Goal: Task Accomplishment & Management: Manage account settings

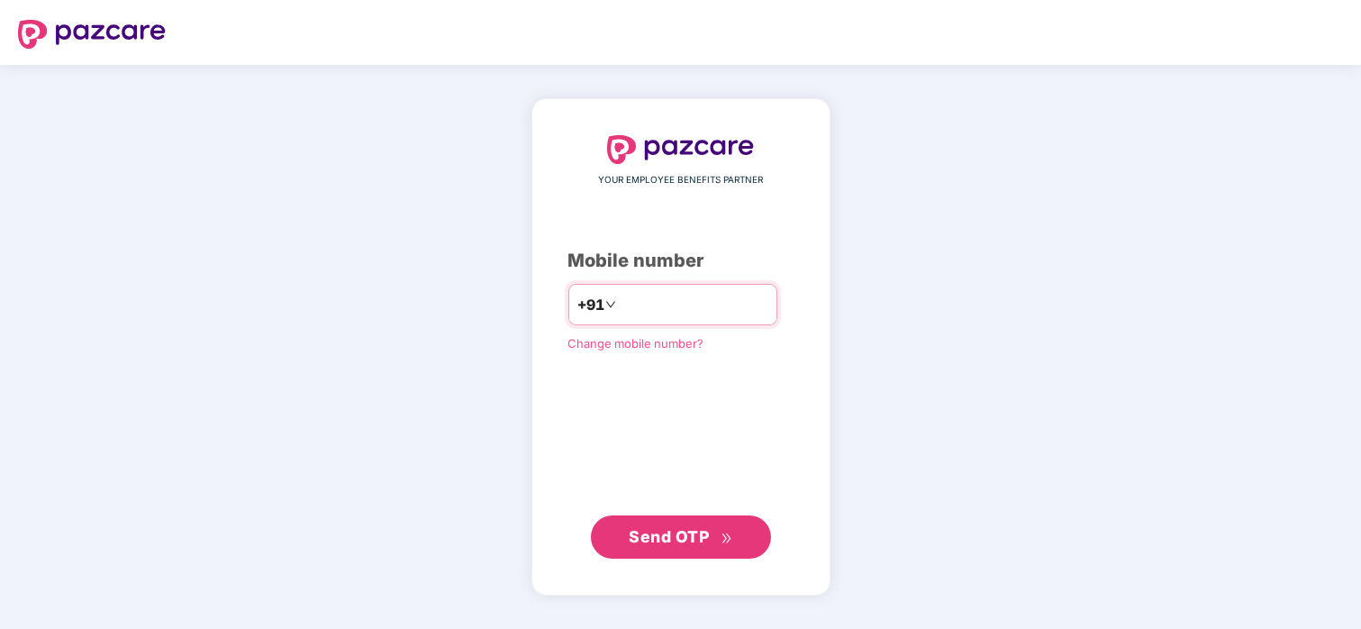
type input "**********"
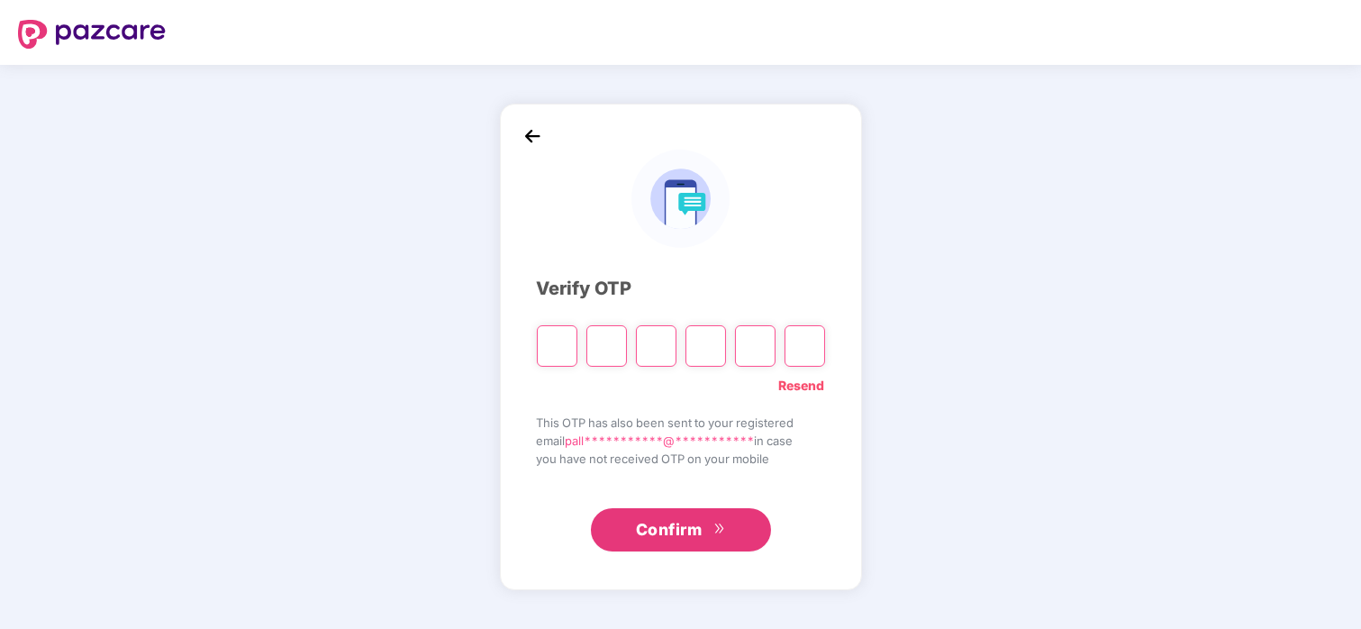
type input "*"
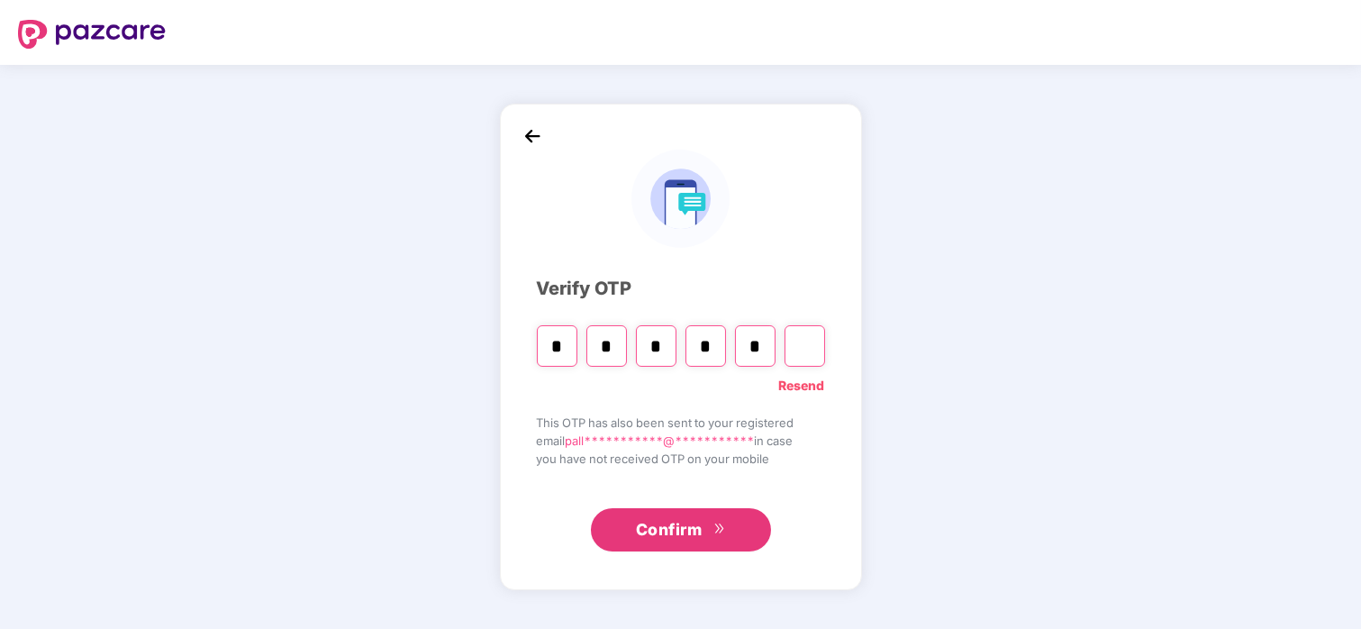
type input "*"
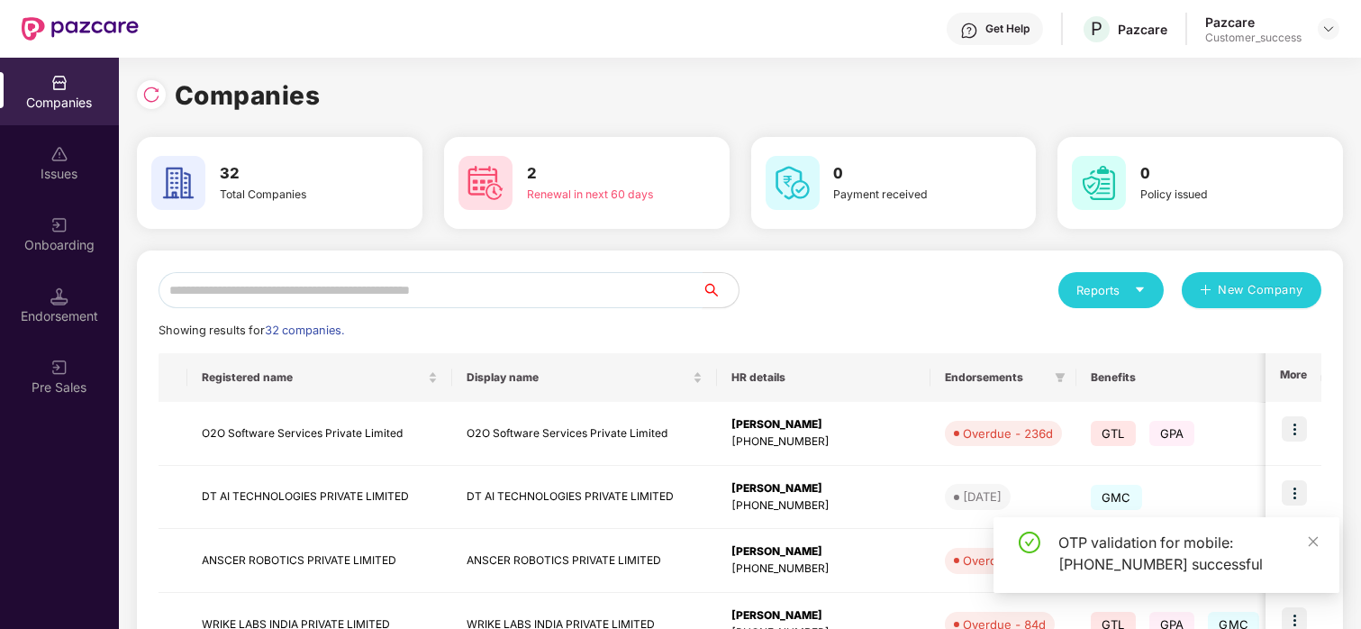
click at [496, 274] on input "text" at bounding box center [431, 290] width 544 height 36
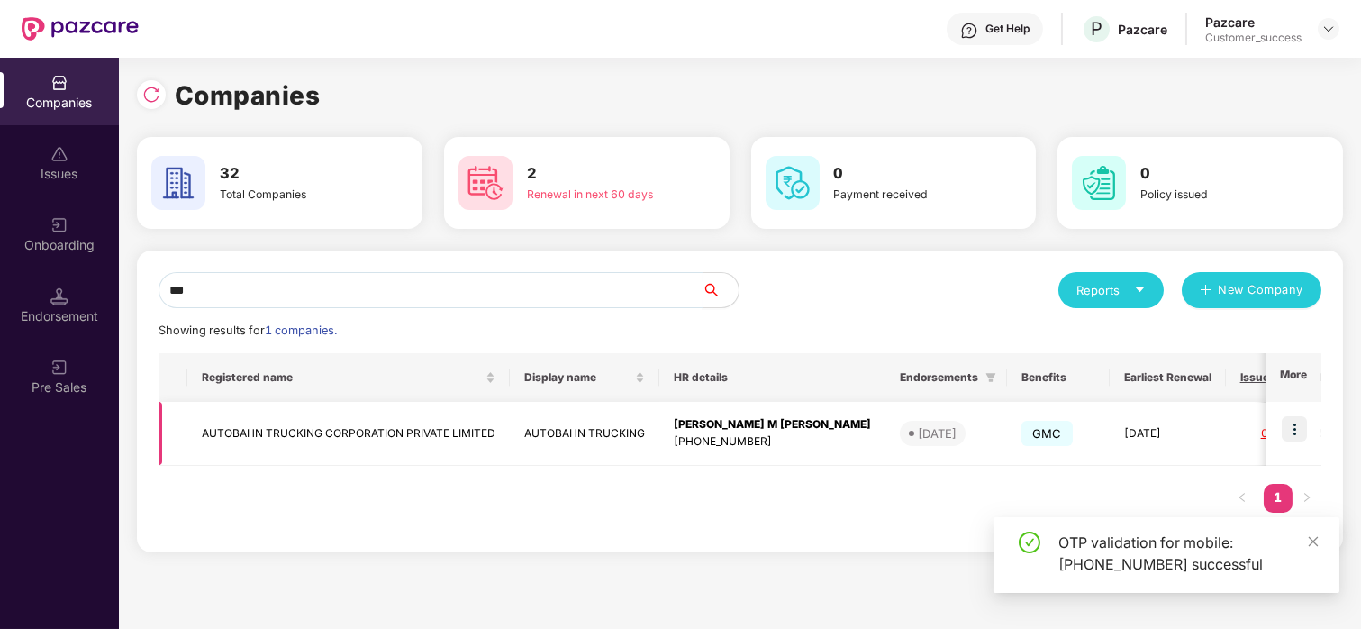
type input "***"
click at [1303, 422] on img at bounding box center [1294, 428] width 25 height 25
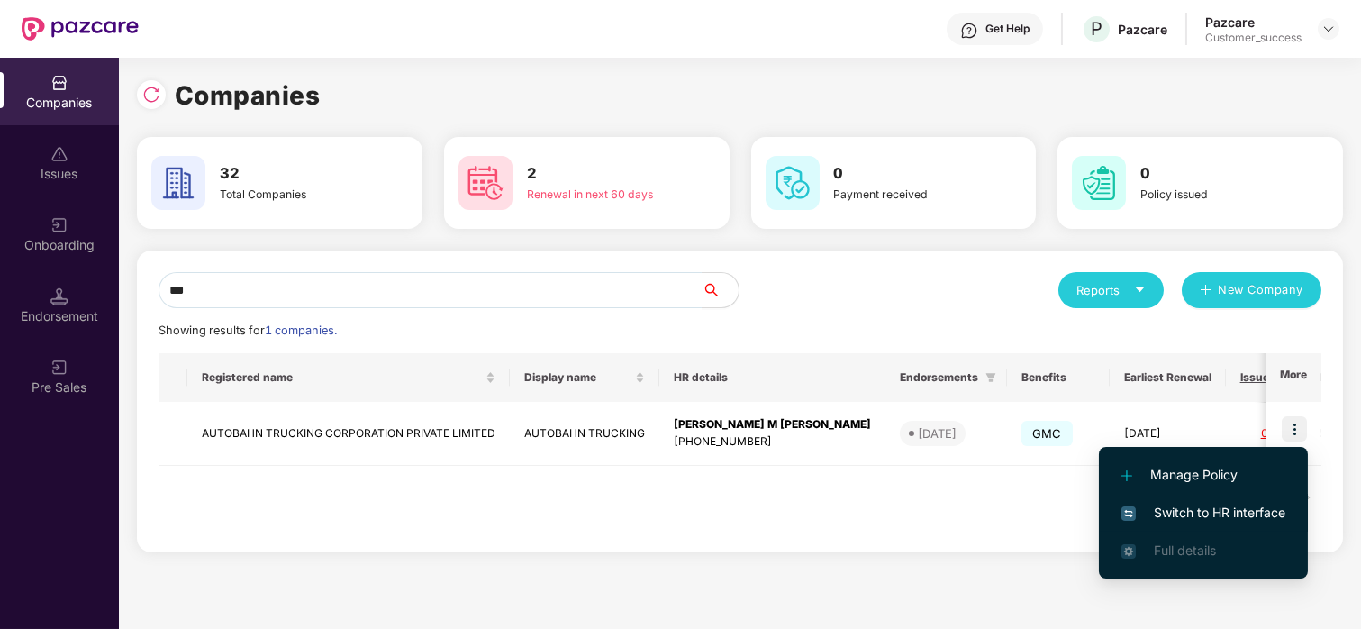
click at [1228, 511] on span "Switch to HR interface" at bounding box center [1204, 513] width 164 height 20
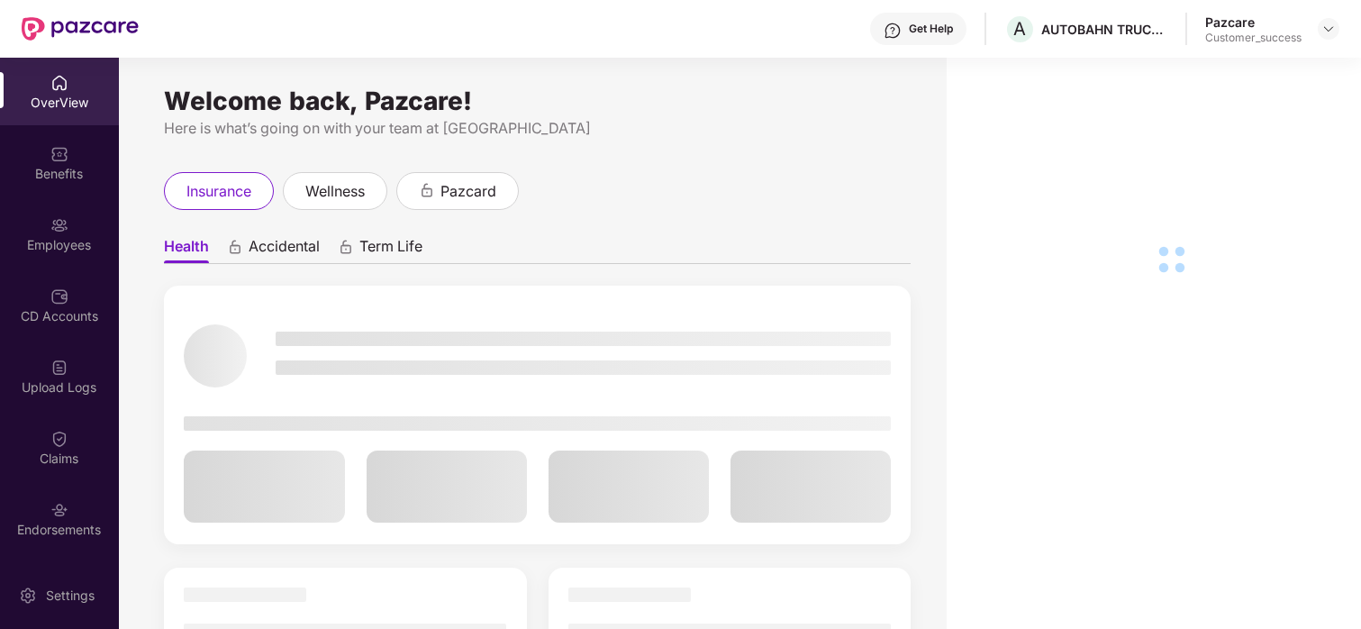
click at [61, 216] on img at bounding box center [59, 225] width 18 height 18
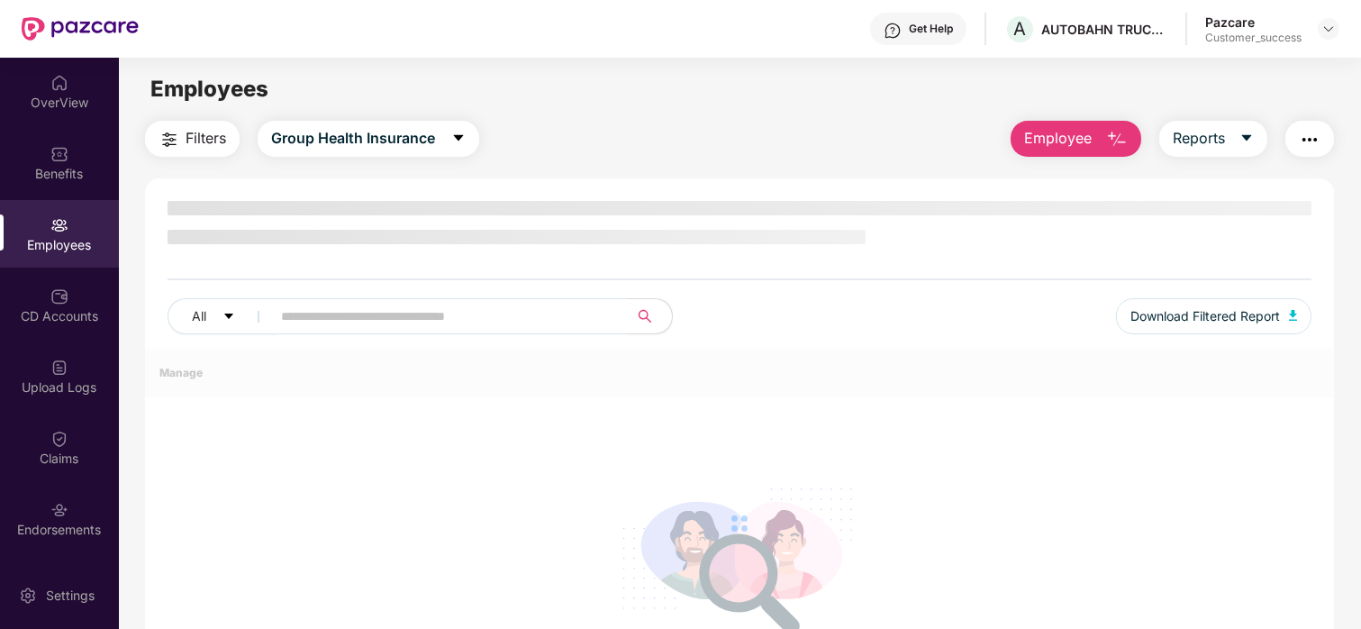
click at [61, 216] on img at bounding box center [59, 225] width 18 height 18
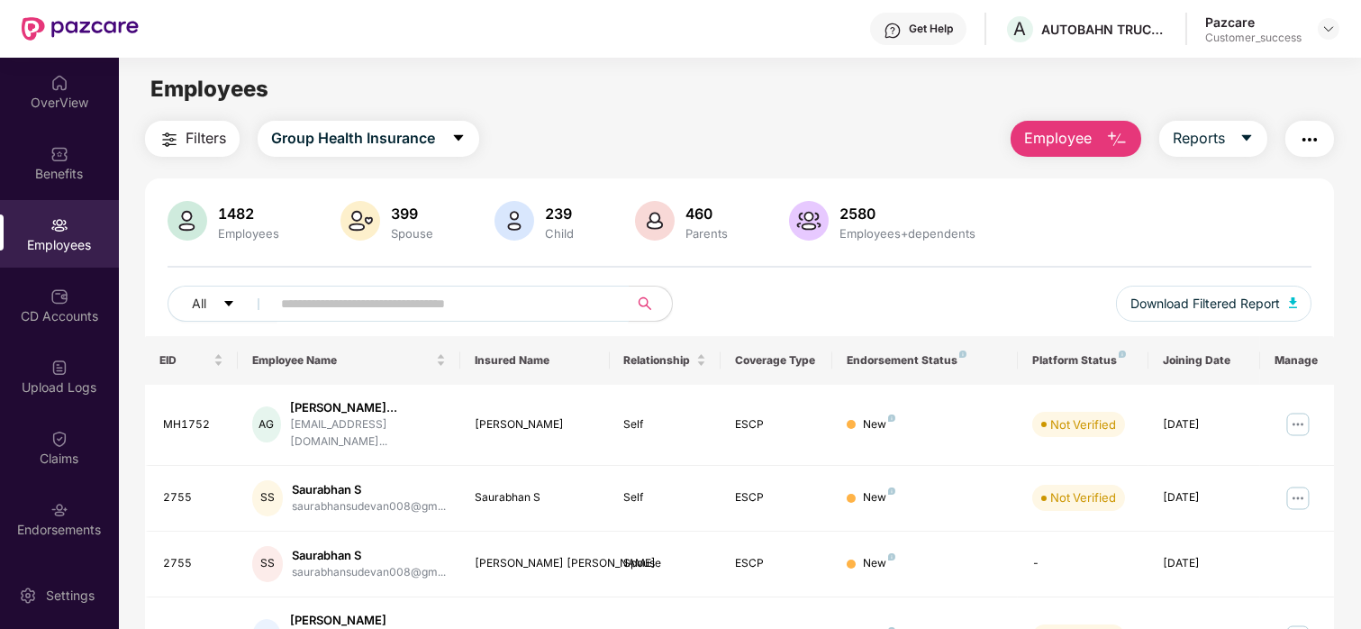
click at [410, 306] on input "text" at bounding box center [442, 303] width 323 height 27
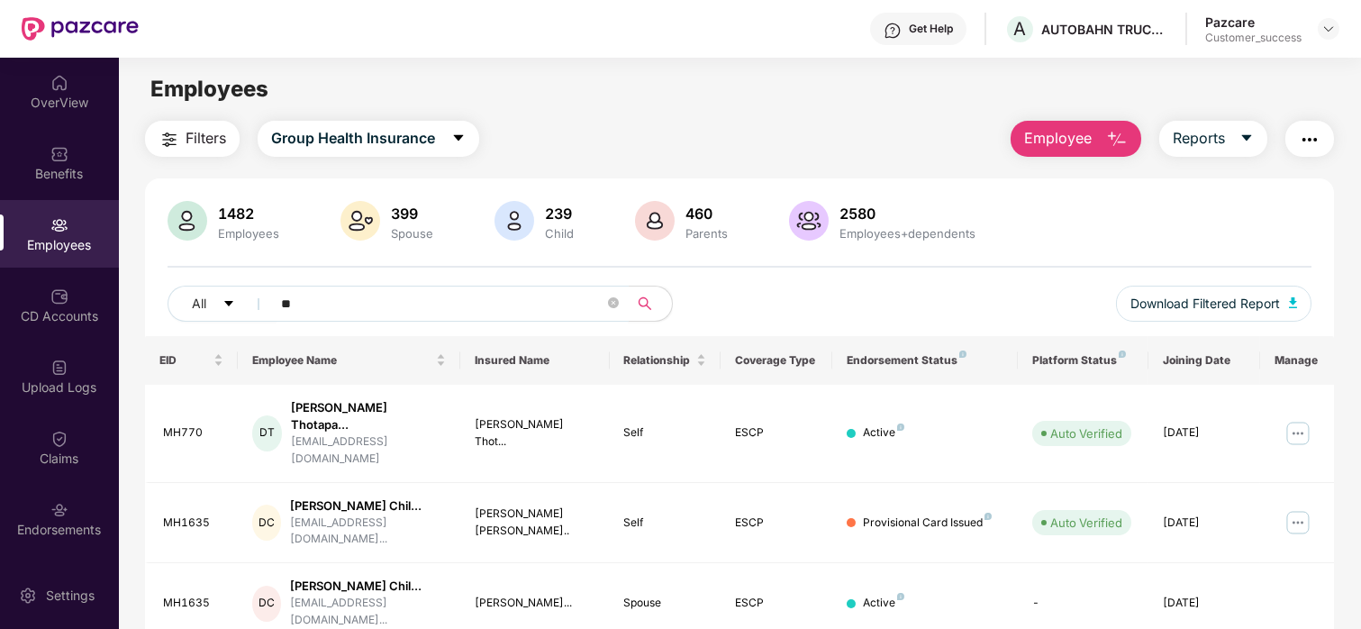
type input "*"
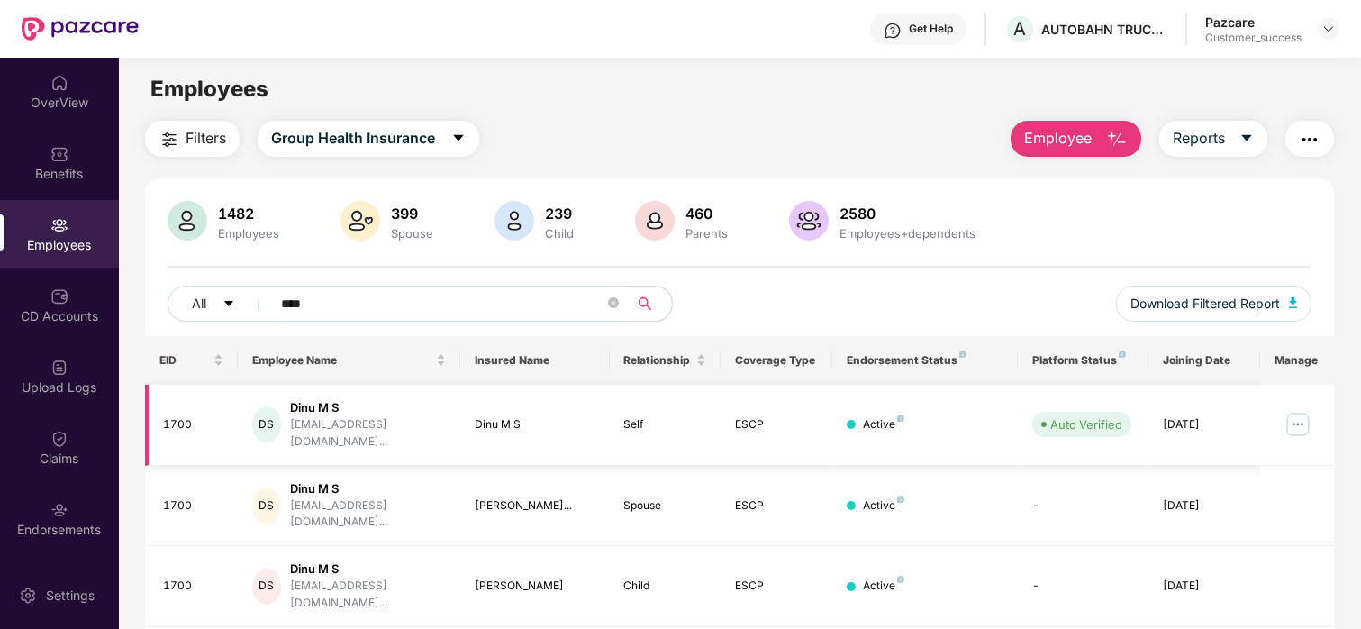
type input "****"
click at [1305, 410] on img at bounding box center [1298, 424] width 29 height 29
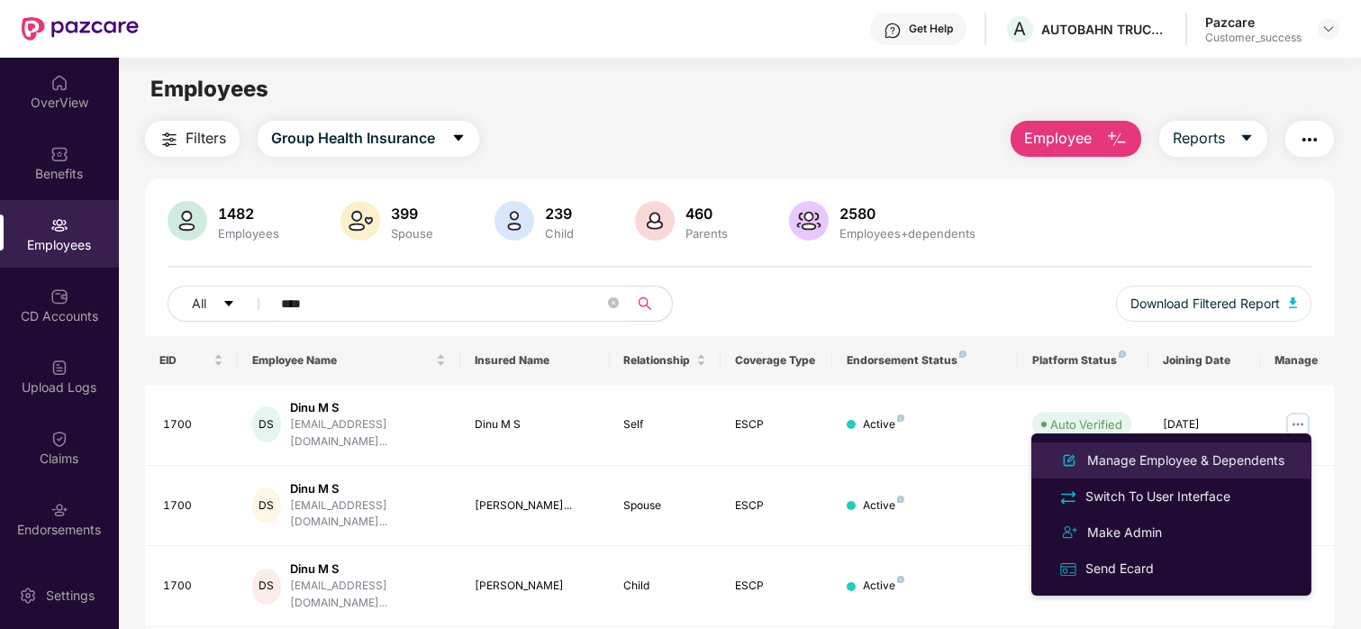
click at [1200, 444] on li "Manage Employee & Dependents" at bounding box center [1172, 460] width 280 height 36
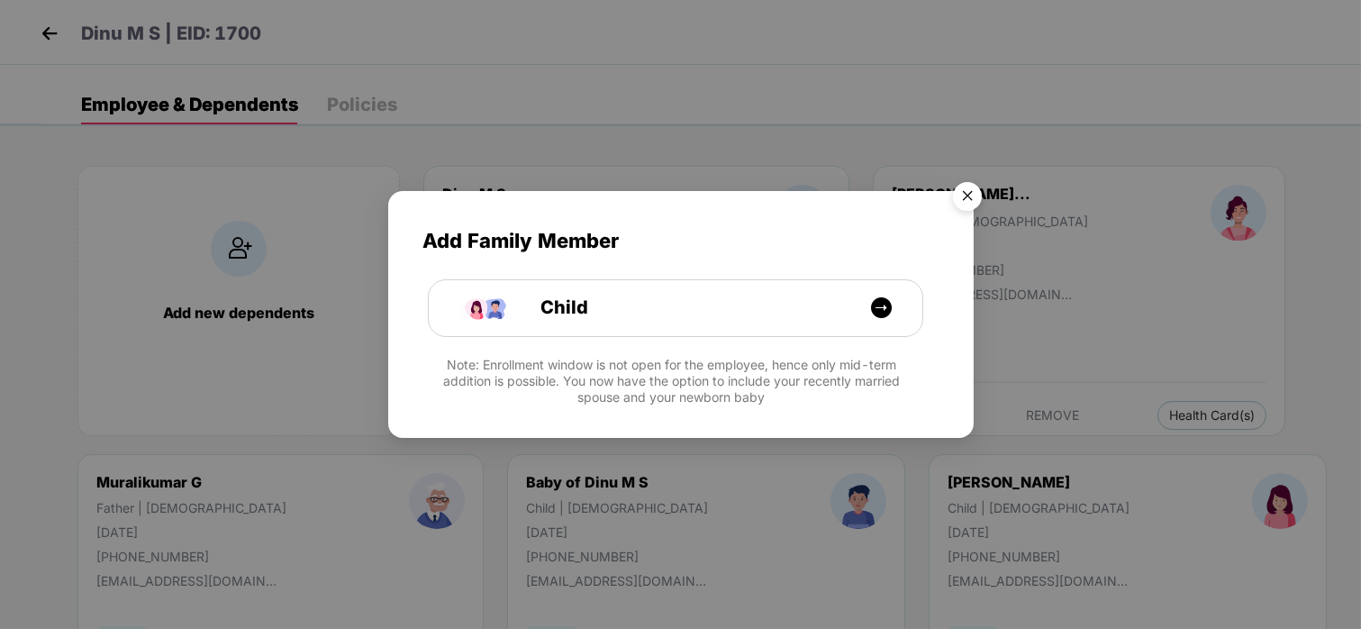
click at [968, 196] on img "Close" at bounding box center [968, 199] width 50 height 50
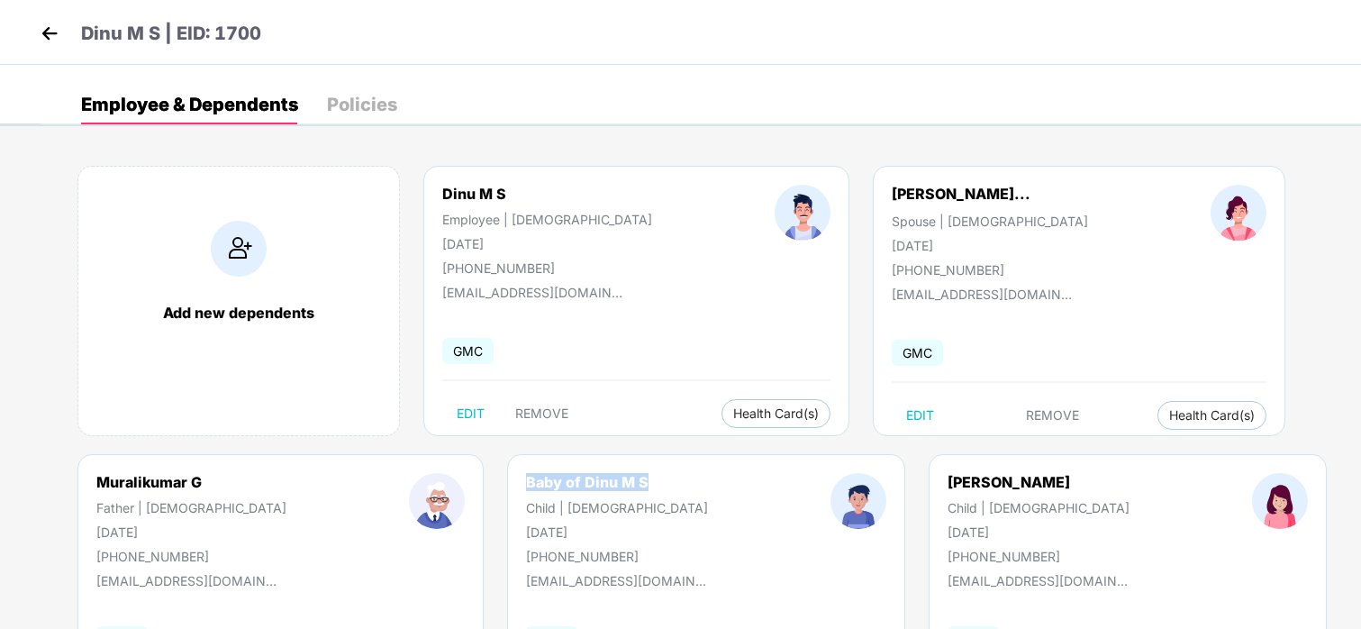
drag, startPoint x: 565, startPoint y: 480, endPoint x: 418, endPoint y: 482, distance: 146.9
click at [465, 482] on div "Baby of Dinu M S Child | [DEMOGRAPHIC_DATA] [DATE] [PHONE_NUMBER]" at bounding box center [617, 518] width 305 height 91
copy div "Baby of Dinu M S"
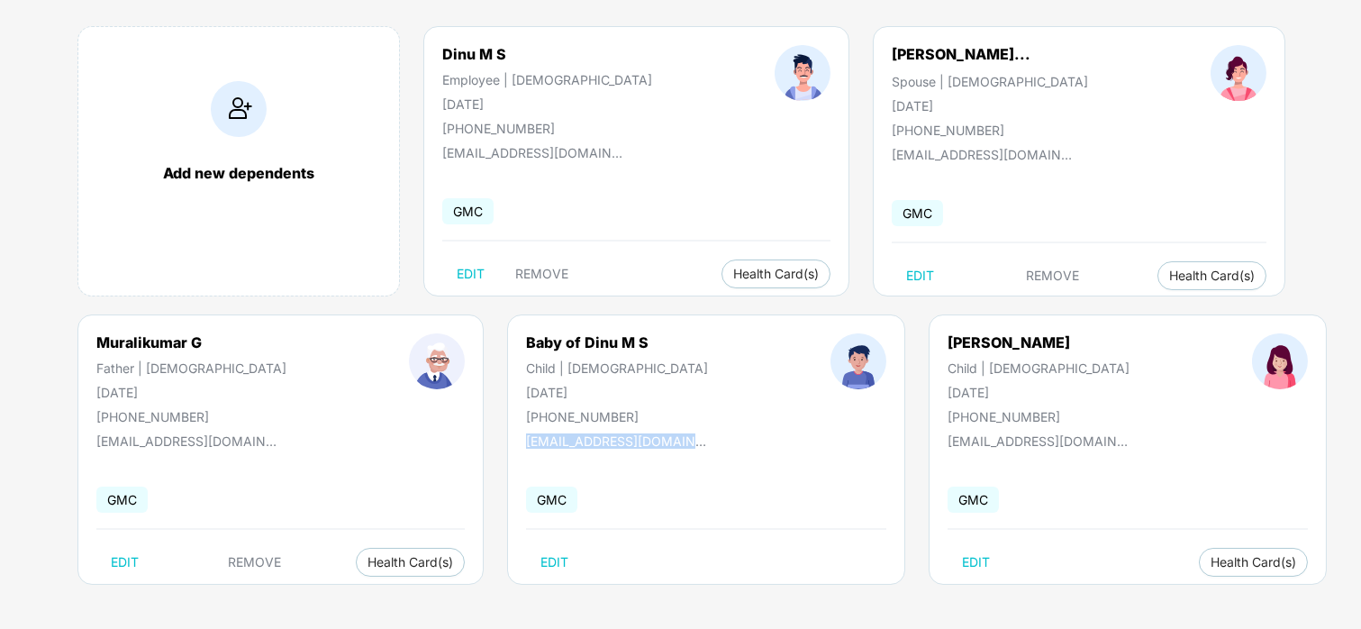
drag, startPoint x: 634, startPoint y: 438, endPoint x: 439, endPoint y: 442, distance: 195.6
click at [507, 442] on div "Baby of Dinu M S Child | [DEMOGRAPHIC_DATA] [DATE] [PHONE_NUMBER] [EMAIL_ADDRES…" at bounding box center [706, 449] width 398 height 270
copy div "[EMAIL_ADDRESS][DOMAIN_NAME]"
drag, startPoint x: 551, startPoint y: 418, endPoint x: 462, endPoint y: 416, distance: 88.3
click at [526, 416] on div "[PHONE_NUMBER]" at bounding box center [617, 416] width 182 height 15
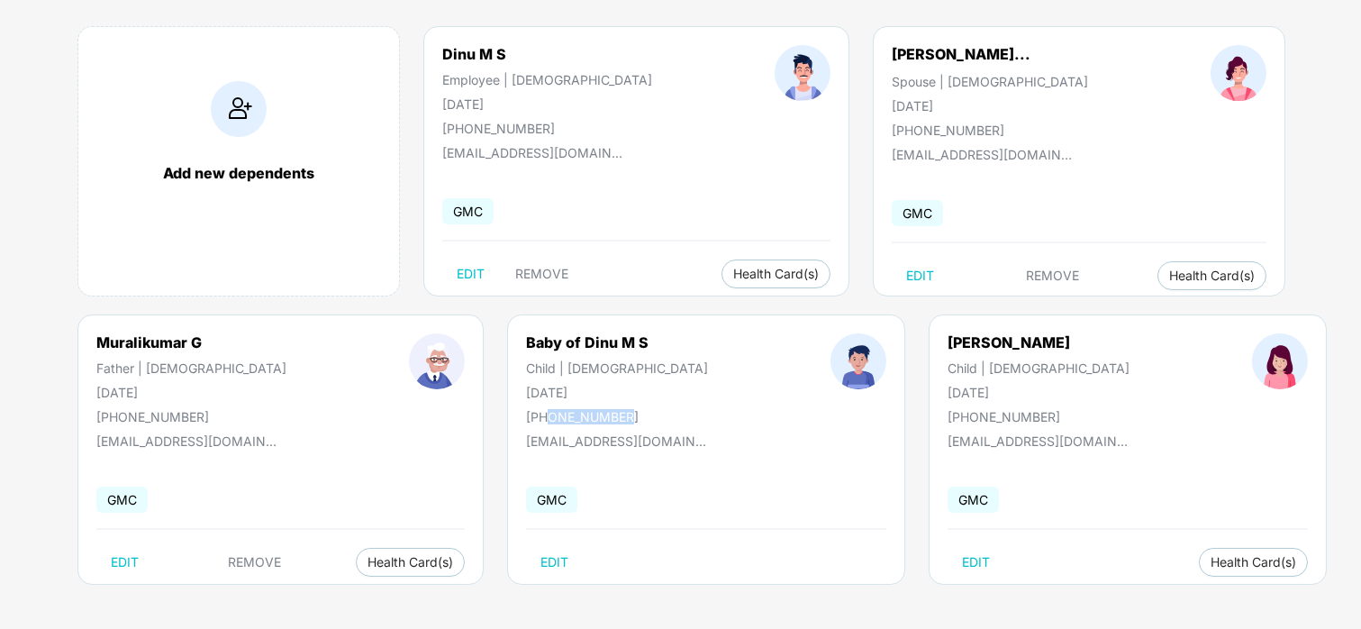
copy div "7902574569"
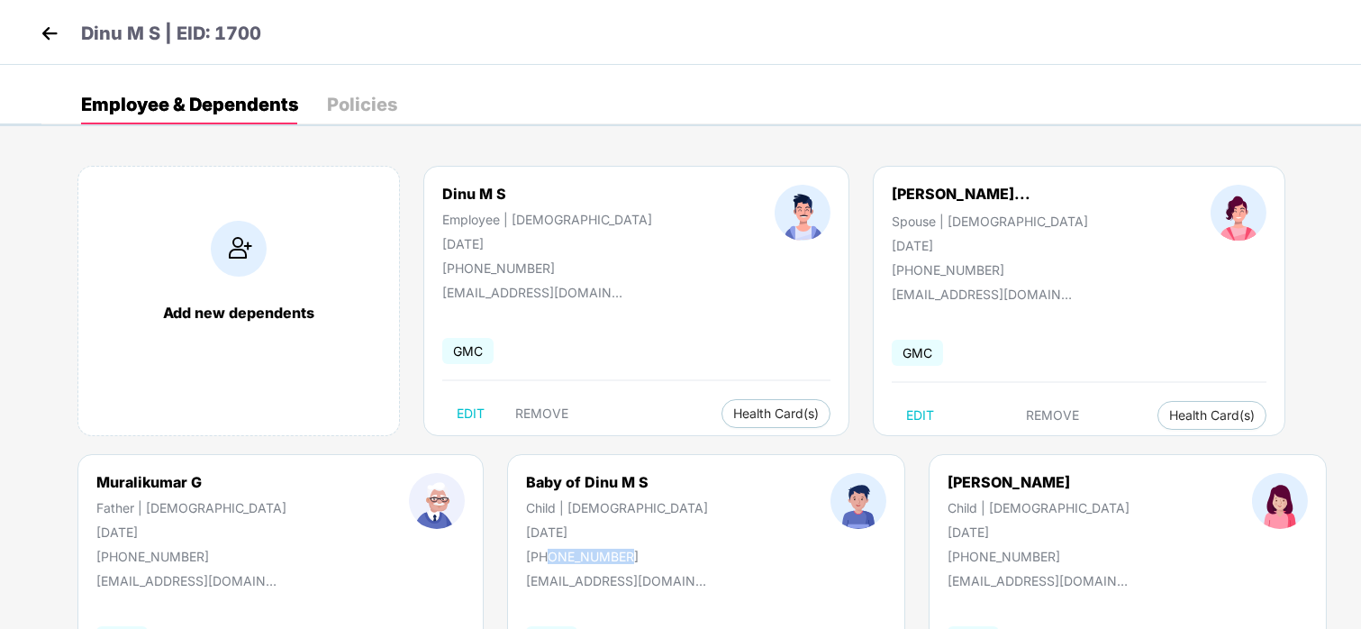
click at [45, 39] on img at bounding box center [49, 33] width 27 height 27
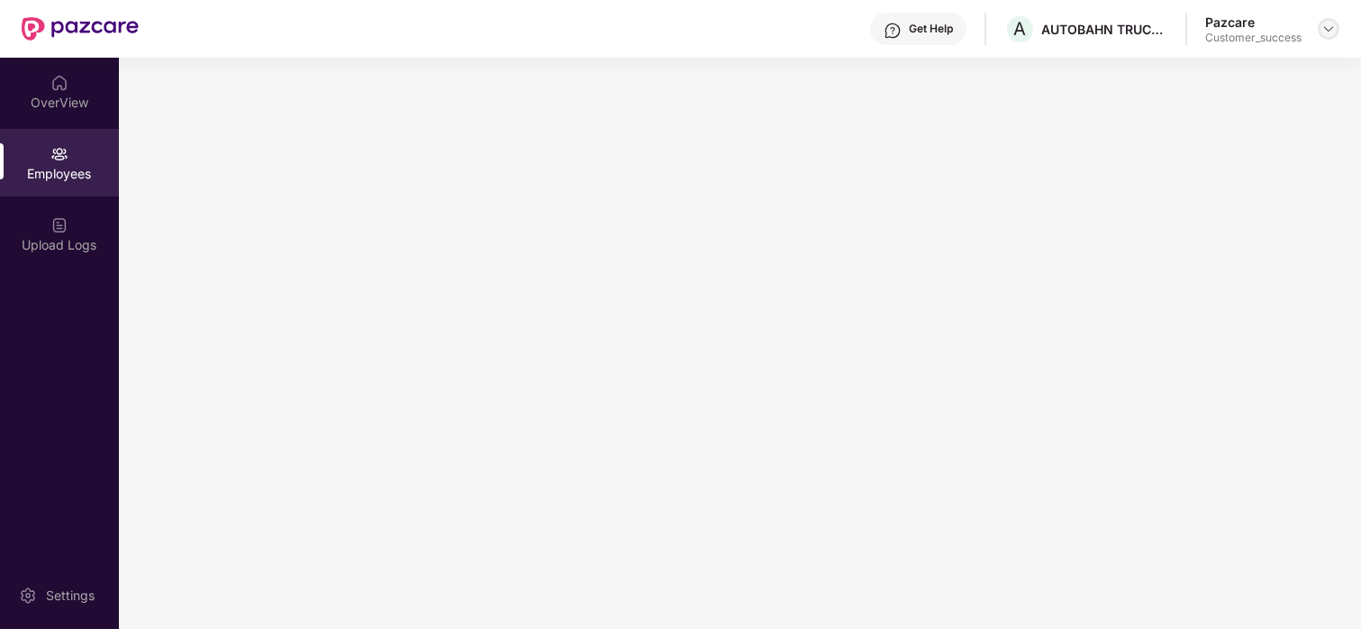
click at [1328, 34] on img at bounding box center [1329, 29] width 14 height 14
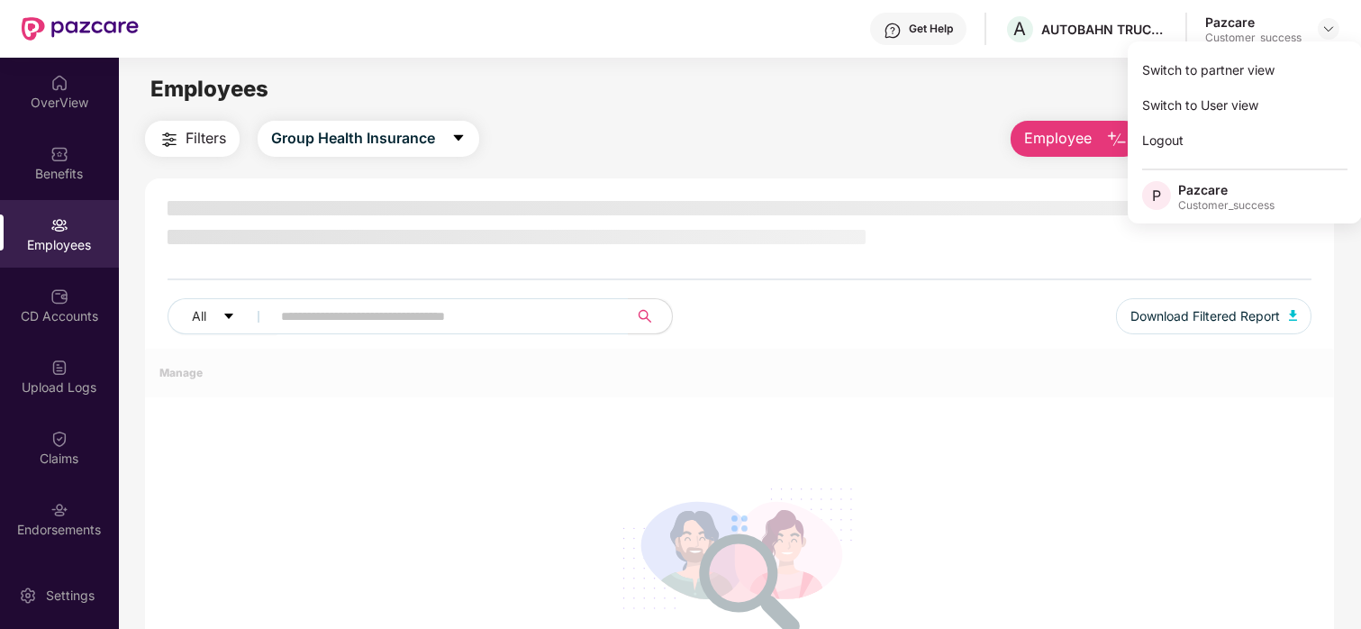
click at [1282, 59] on div "Switch to partner view" at bounding box center [1245, 69] width 234 height 35
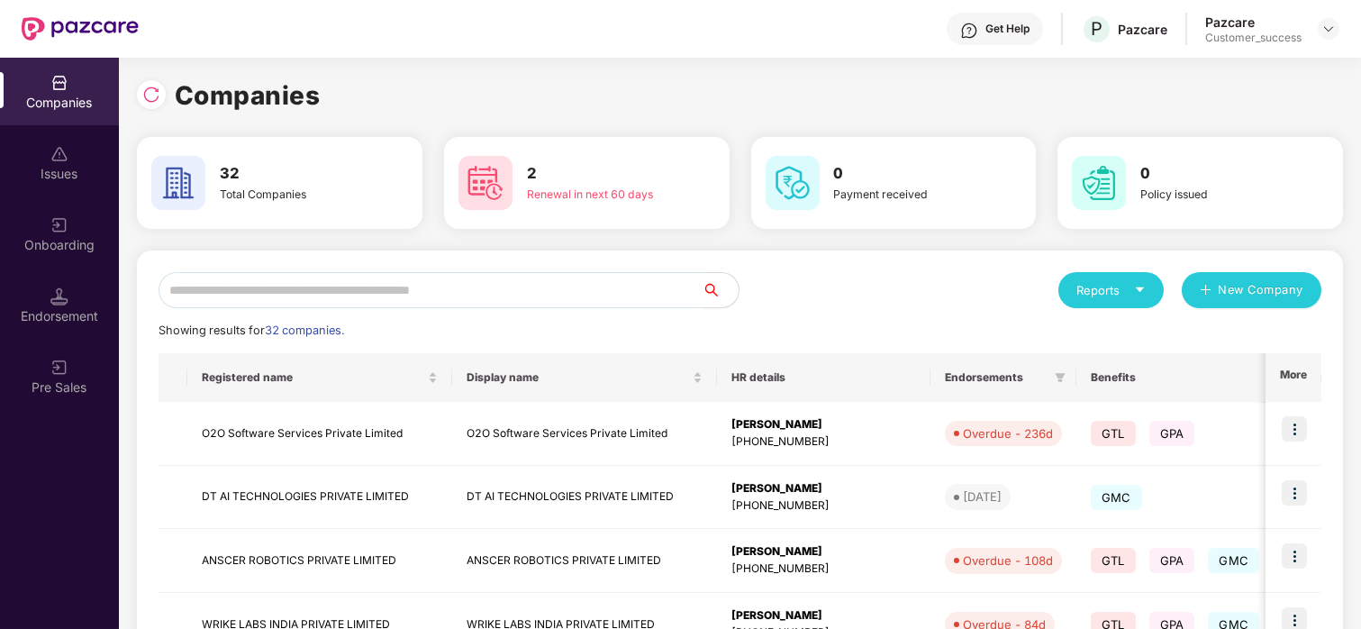
click at [538, 293] on input "text" at bounding box center [431, 290] width 544 height 36
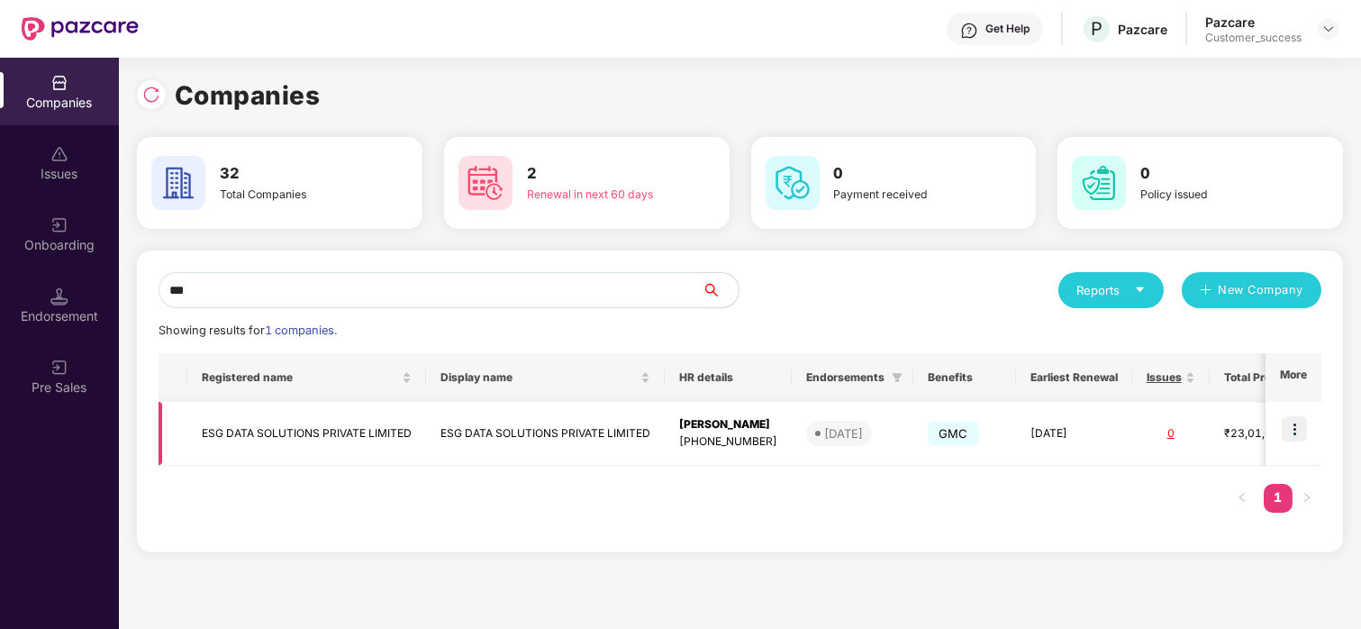
type input "***"
click at [1301, 427] on img at bounding box center [1294, 428] width 25 height 25
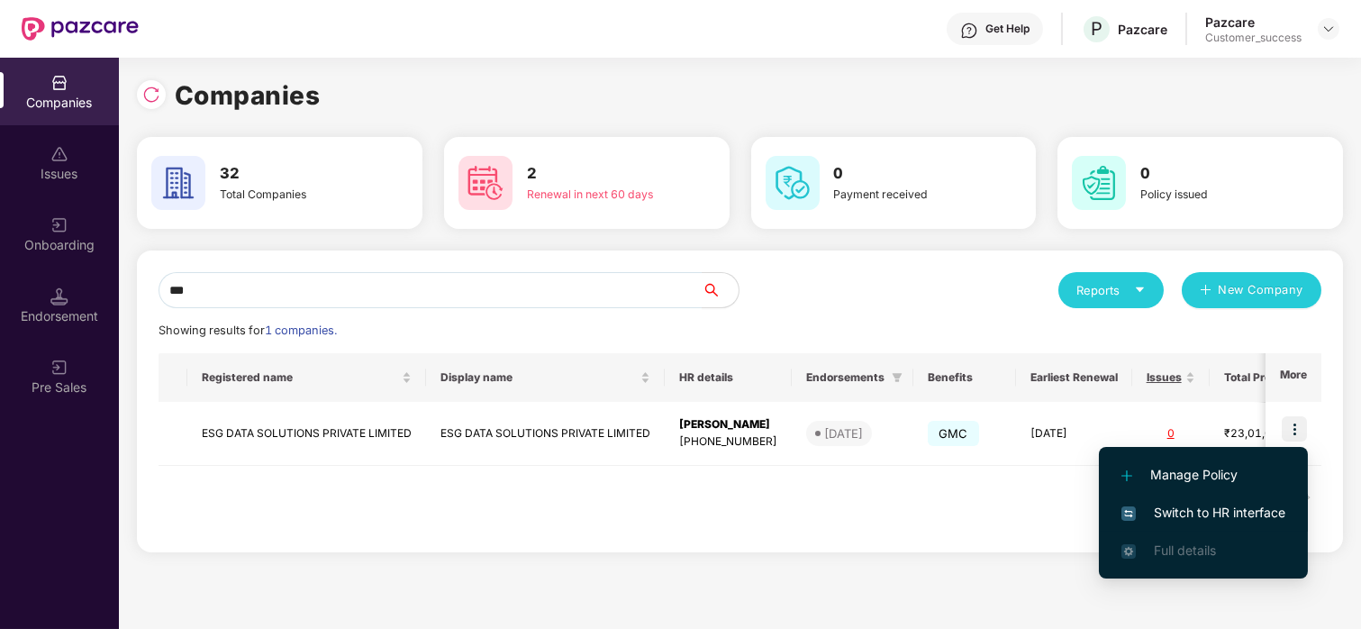
click at [1183, 522] on span "Switch to HR interface" at bounding box center [1204, 513] width 164 height 20
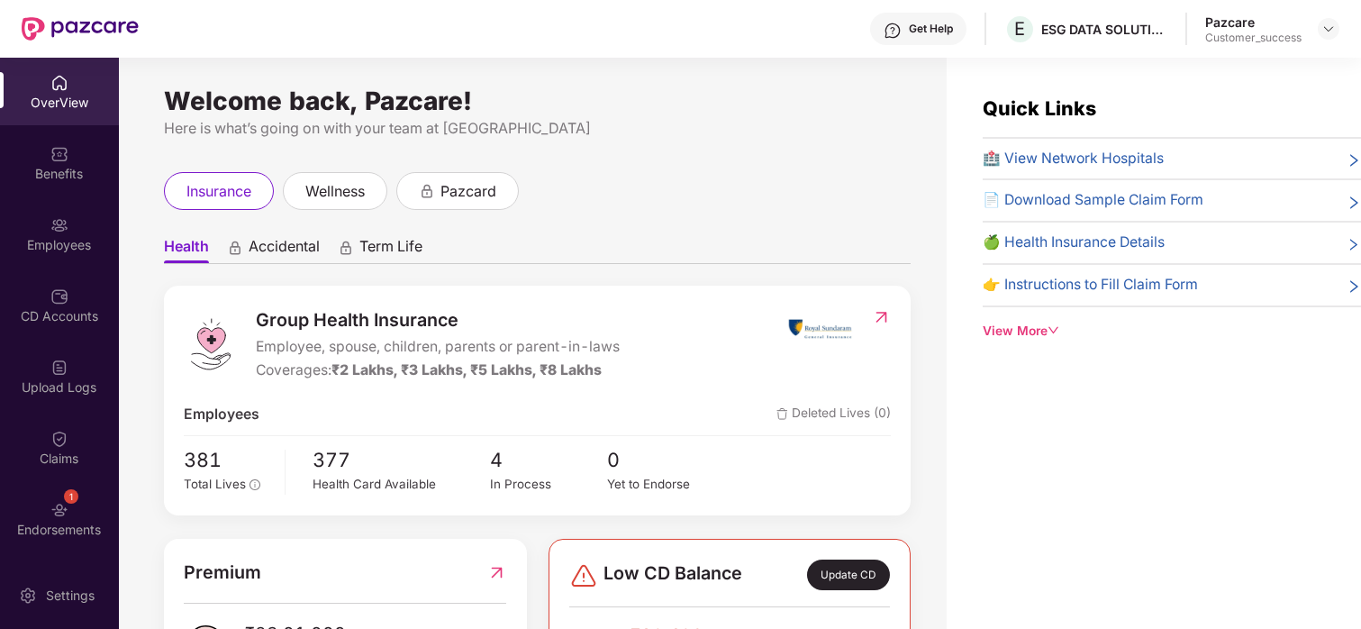
click at [57, 148] on img at bounding box center [59, 154] width 18 height 18
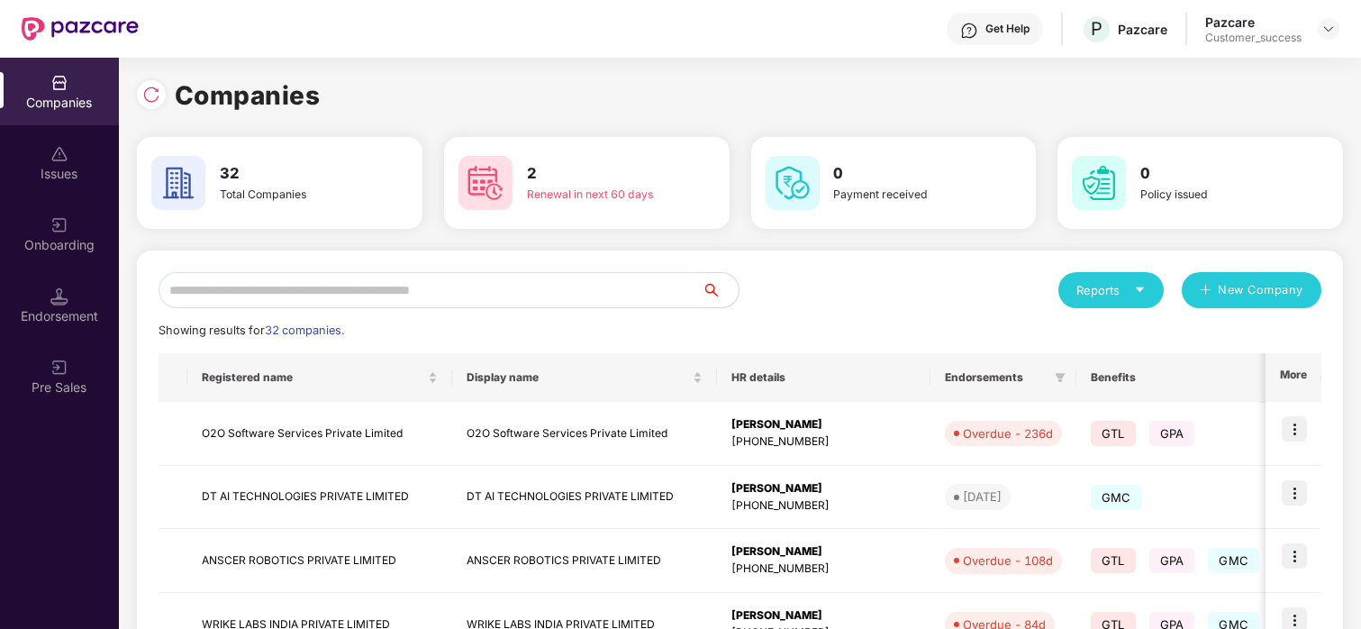
click at [360, 291] on input "text" at bounding box center [431, 290] width 544 height 36
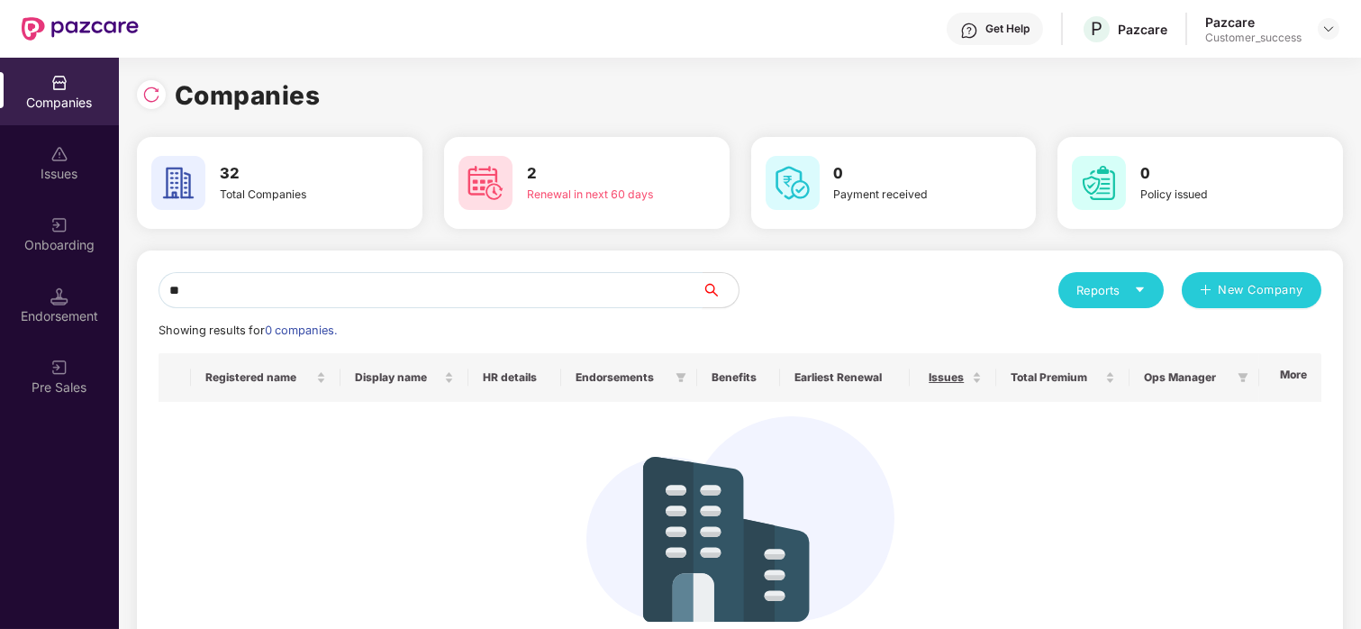
type input "*"
